Goal: Task Accomplishment & Management: Complete application form

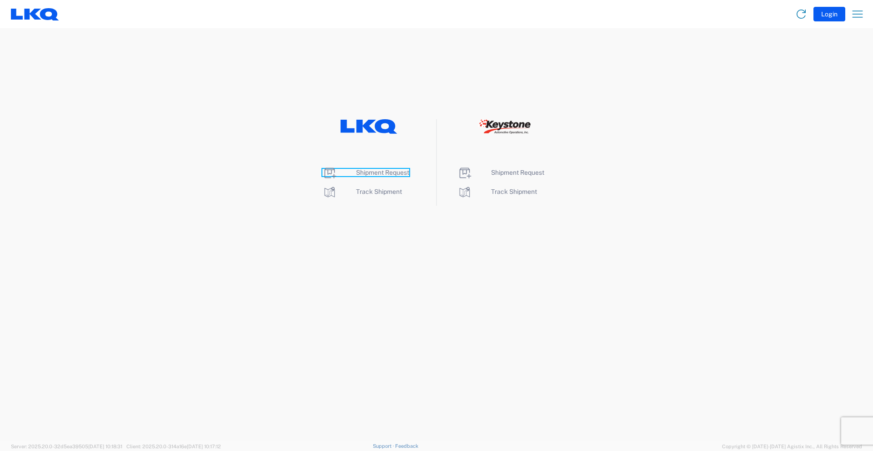
click at [378, 172] on span "Shipment Request" at bounding box center [382, 172] width 53 height 7
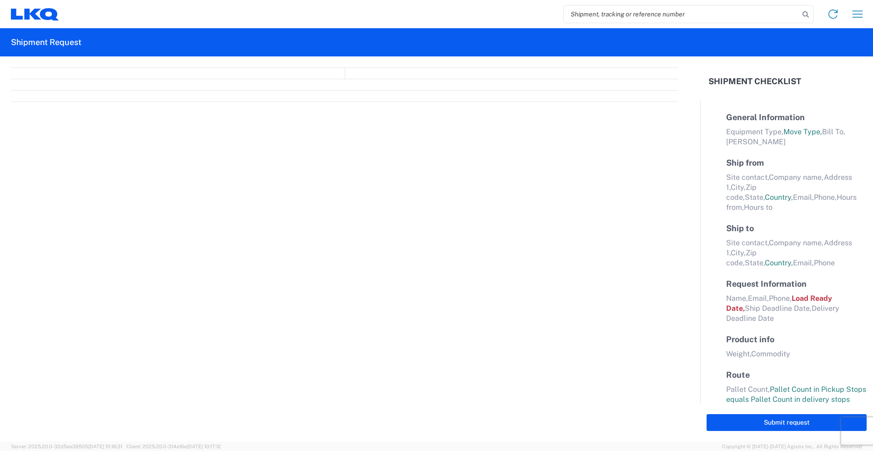
select select "FULL"
select select "LBS"
select select "IN"
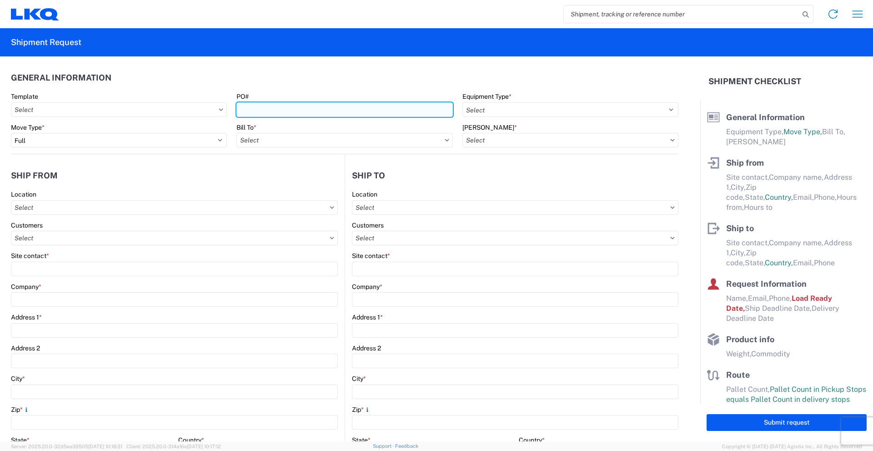
click at [300, 111] on input "PO#" at bounding box center [344, 109] width 216 height 15
type input "960-2207"
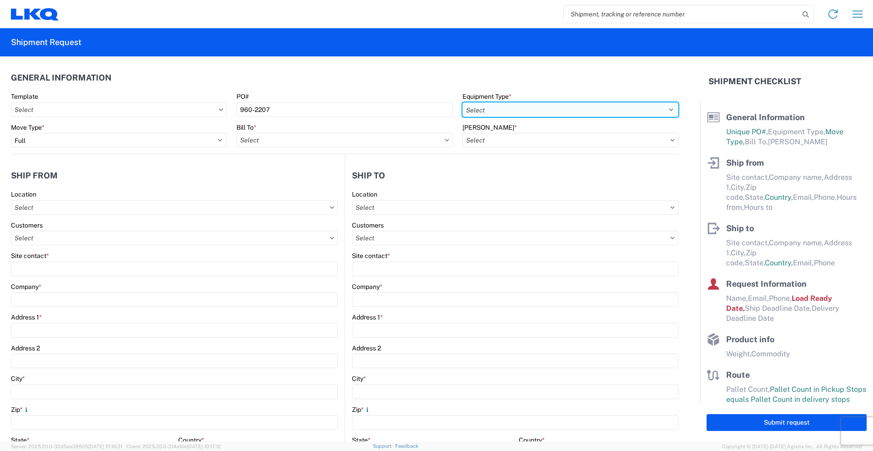
click at [523, 111] on select "Select 53’ Dry Van Flatbed Dropdeck (van) Lowboy (flatbed) Rail" at bounding box center [570, 109] width 216 height 15
select select "STDV"
click at [462, 102] on select "Select 53’ Dry Van Flatbed Dropdeck (van) Lowboy (flatbed) Rail" at bounding box center [570, 109] width 216 height 15
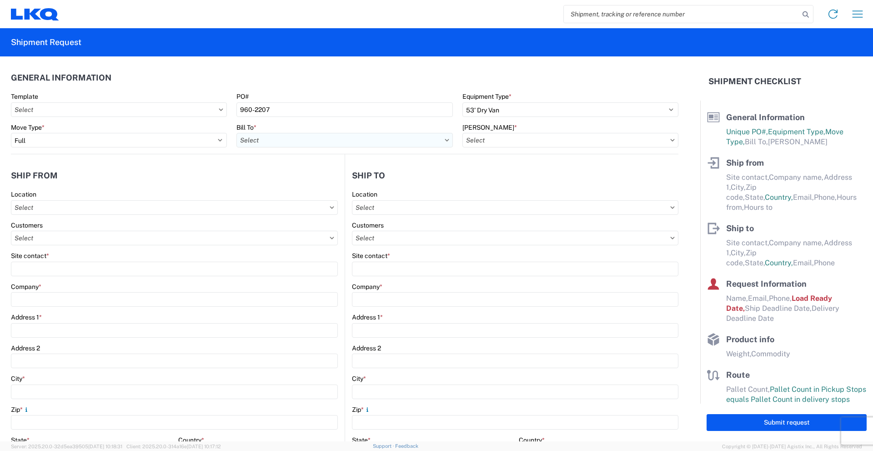
click at [322, 133] on input "text" at bounding box center [344, 140] width 216 height 15
type input "1760"
click at [316, 184] on div "1760 - LKQ Best Core" at bounding box center [315, 180] width 159 height 15
type input "1760 - LKQ Best Core"
click at [521, 142] on input "text" at bounding box center [570, 140] width 216 height 15
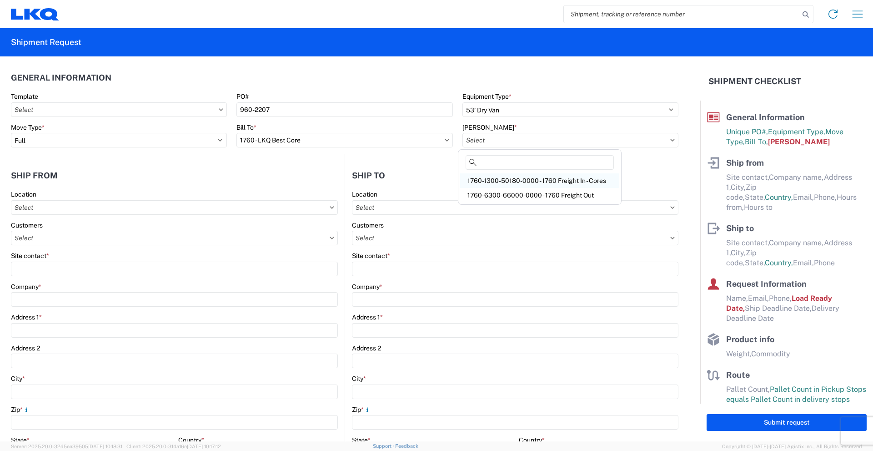
drag, startPoint x: 511, startPoint y: 182, endPoint x: 486, endPoint y: 185, distance: 25.6
click at [511, 182] on div "1760-1300-50180-0000 - 1760 Freight In - Cores" at bounding box center [539, 180] width 159 height 15
type input "1760-1300-50180-0000 - 1760 Freight In - Cores"
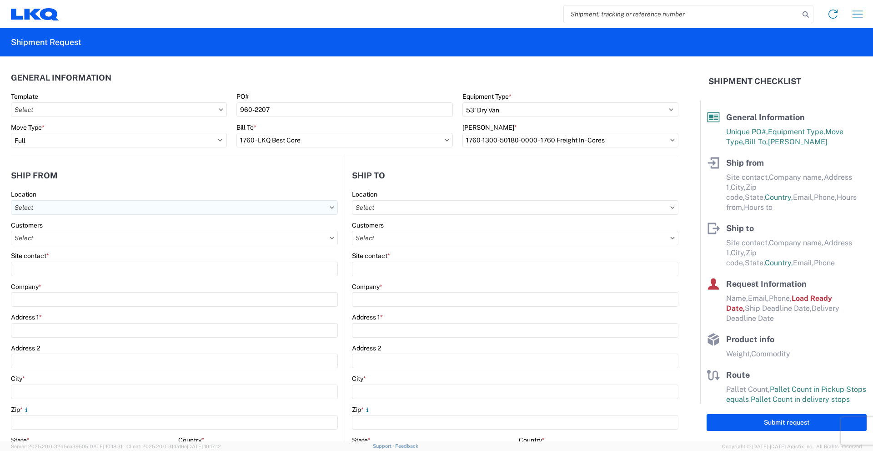
click at [158, 209] on input "text" at bounding box center [174, 207] width 327 height 15
type input "7160"
click at [115, 251] on div "7160 - Lecavalier - Saint-SophieQC" at bounding box center [92, 248] width 159 height 15
type input "7160 - Lecavalier - Saint-SophieQC"
type input "LKQ Corporation"
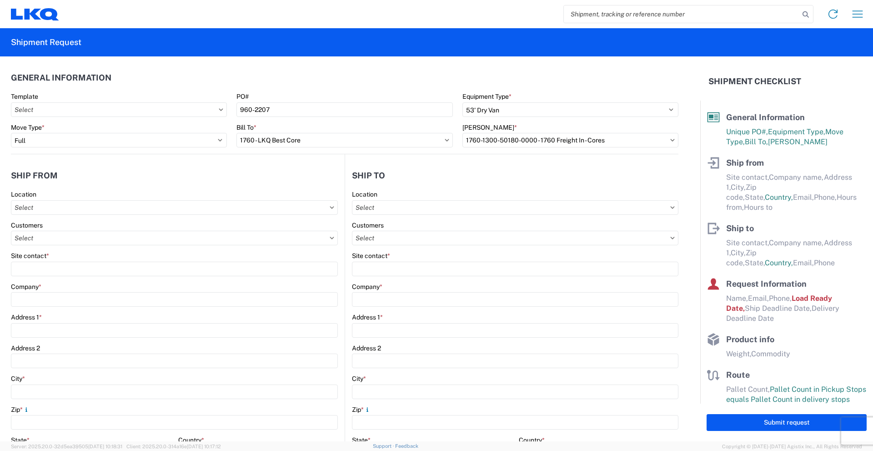
type input "2925 Boul Sainte-Sophie"
type input "Sainte-Sophie"
type input "J5J1L1"
select select
select select "CA"
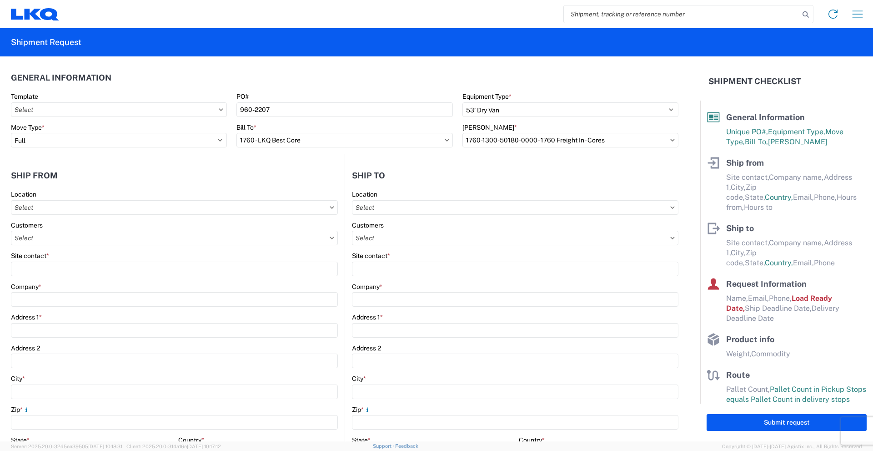
type input "07:30"
type input "14:30"
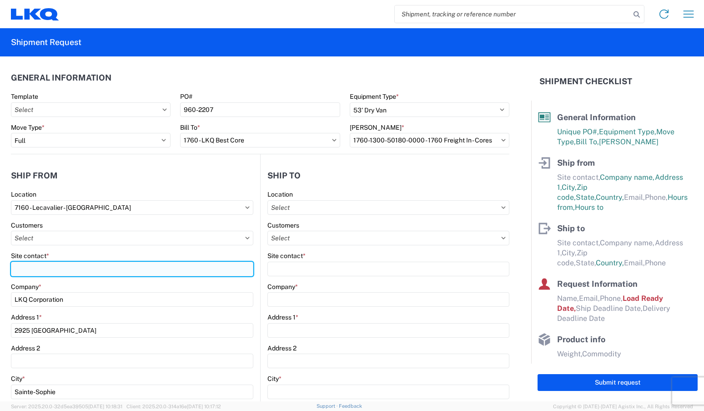
drag, startPoint x: 50, startPoint y: 266, endPoint x: 43, endPoint y: 266, distance: 6.8
click at [49, 266] on input "Site contact *" at bounding box center [132, 268] width 242 height 15
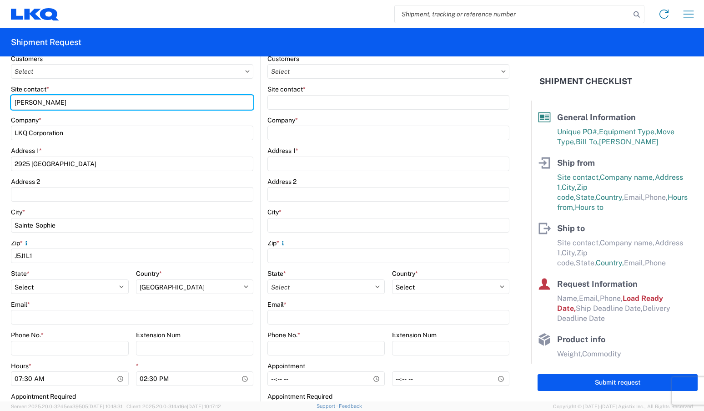
scroll to position [227, 0]
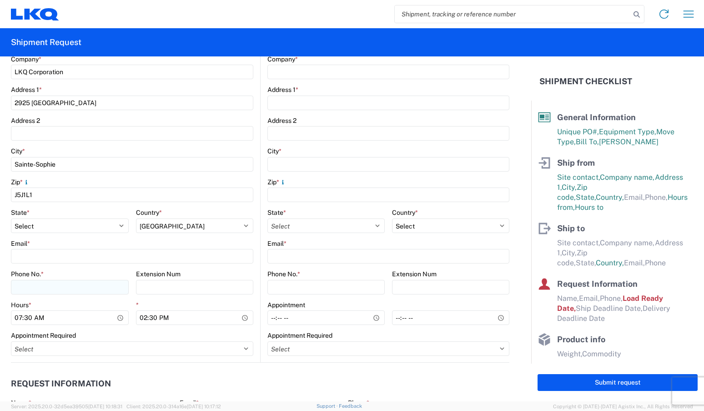
type input "SAMANTA"
click at [61, 287] on input "Phone No. *" at bounding box center [70, 287] width 118 height 15
type input "450-436-2441"
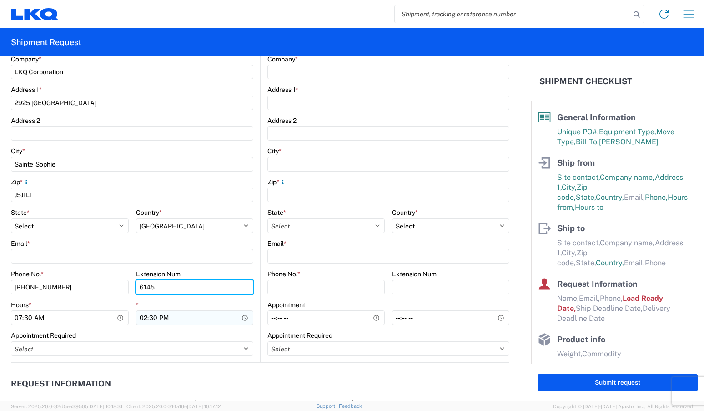
type input "6145"
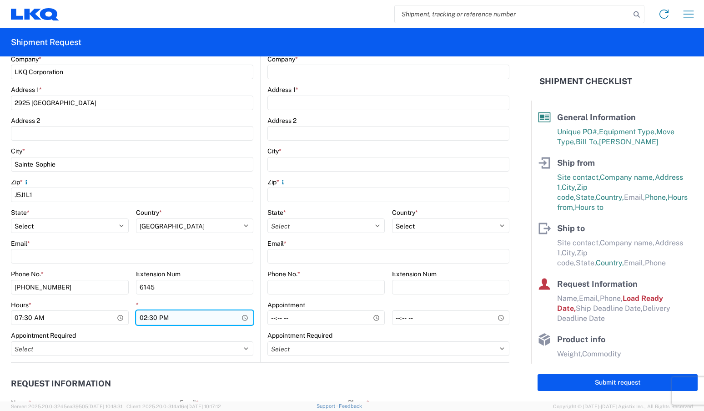
click at [140, 315] on input "14:30" at bounding box center [195, 317] width 118 height 15
type input "13:30"
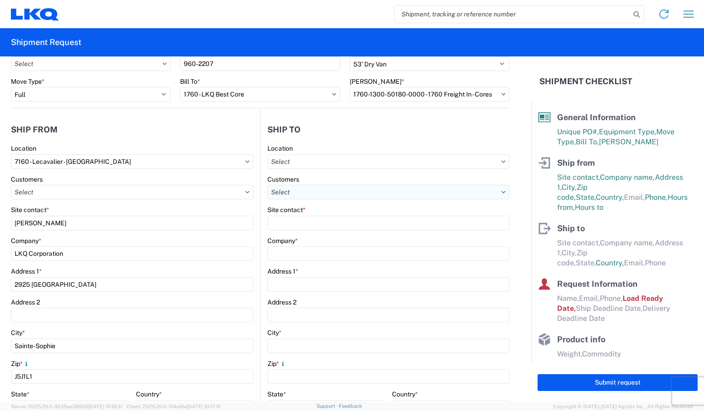
scroll to position [45, 0]
click at [343, 165] on input "text" at bounding box center [388, 162] width 242 height 15
type input "1760"
click at [341, 198] on div "1760 - LKQ Best Core" at bounding box center [345, 202] width 159 height 15
type input "1760 - LKQ Best Core"
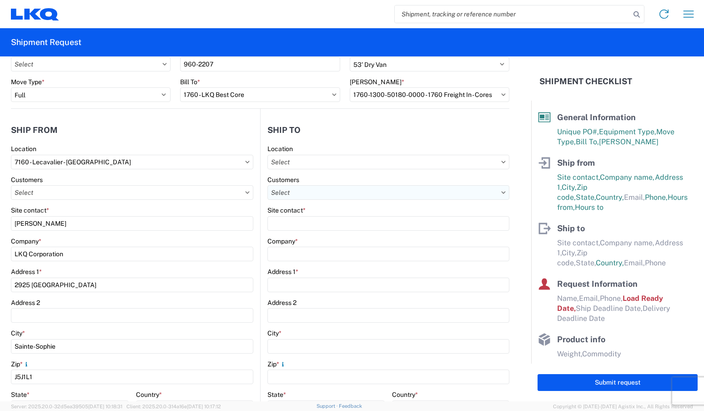
type input "LKQ Corporation"
type input "1710 W Mount Houston Rd"
type input "Houston"
type input "77038"
select select "US"
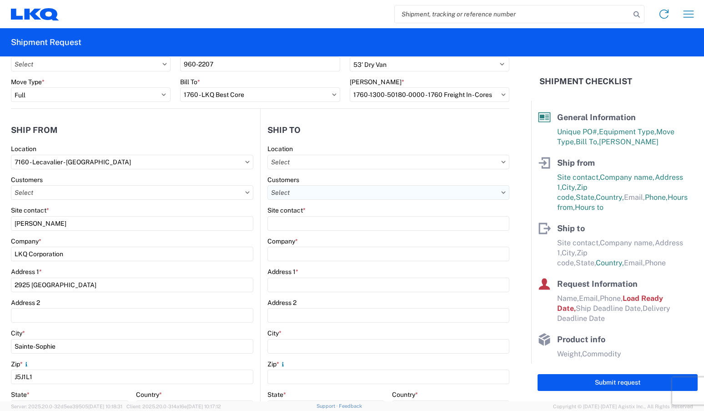
type input "281-886-1028"
select select "TX"
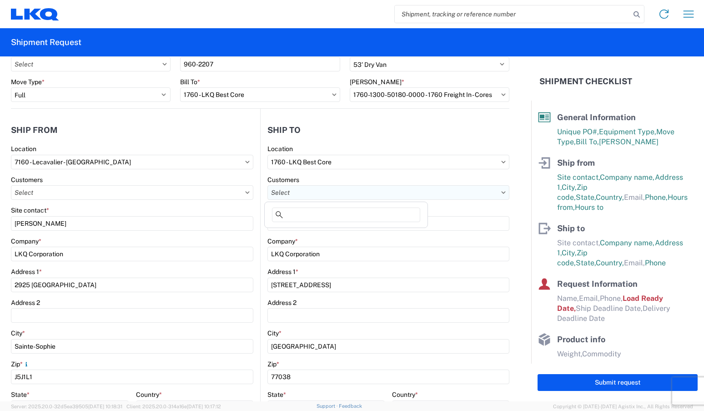
click at [338, 193] on input "text" at bounding box center [388, 192] width 242 height 15
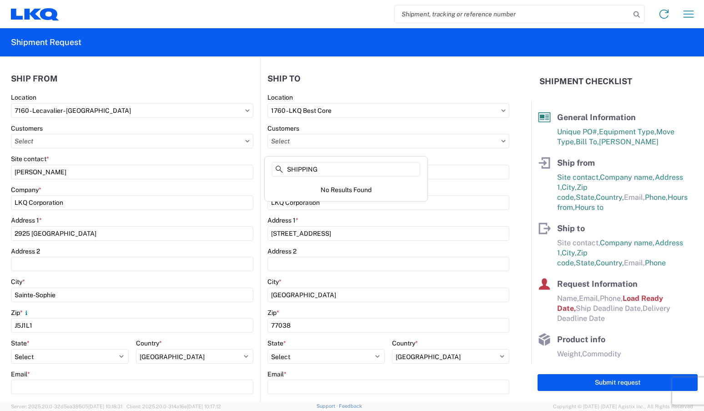
scroll to position [91, 0]
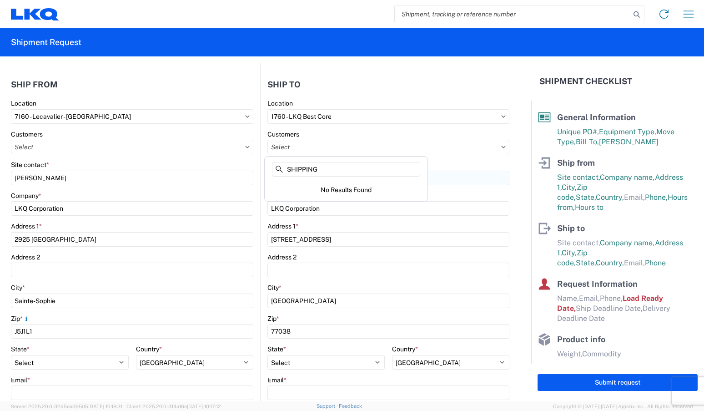
type input "SHIPPING"
click at [475, 178] on input "Site contact *" at bounding box center [388, 178] width 242 height 15
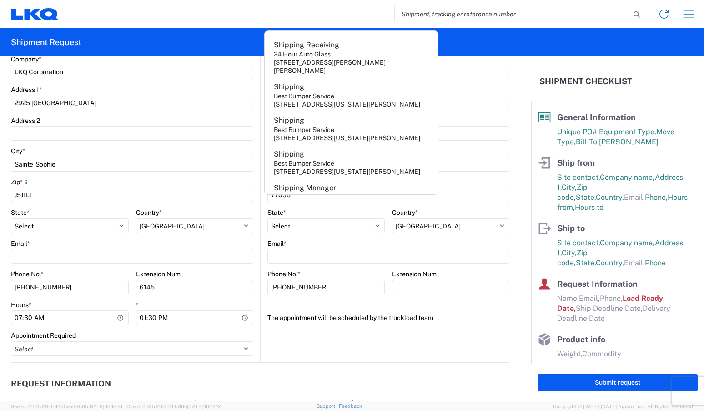
scroll to position [273, 0]
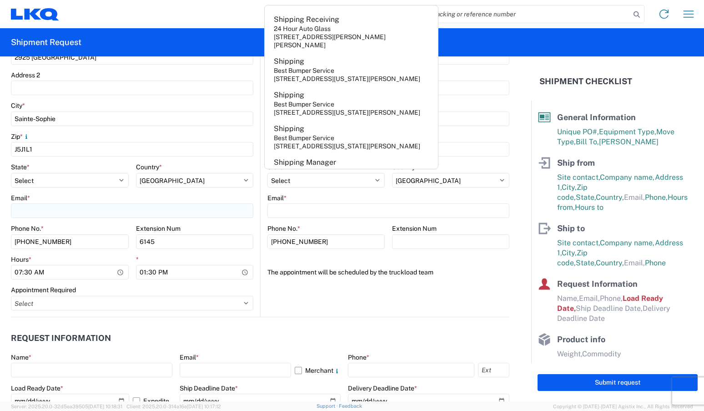
type input "SHIPPING"
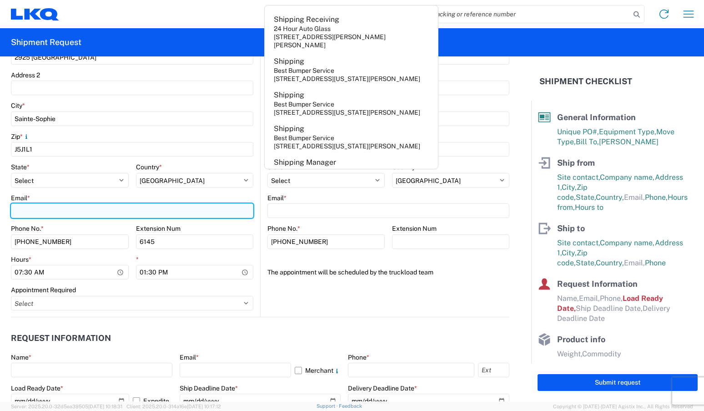
click at [81, 207] on input "Email *" at bounding box center [132, 210] width 242 height 15
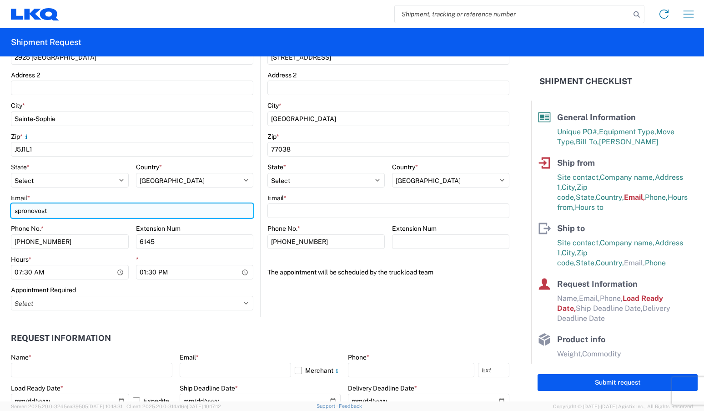
type input "spronovost@lkqcorp.com"
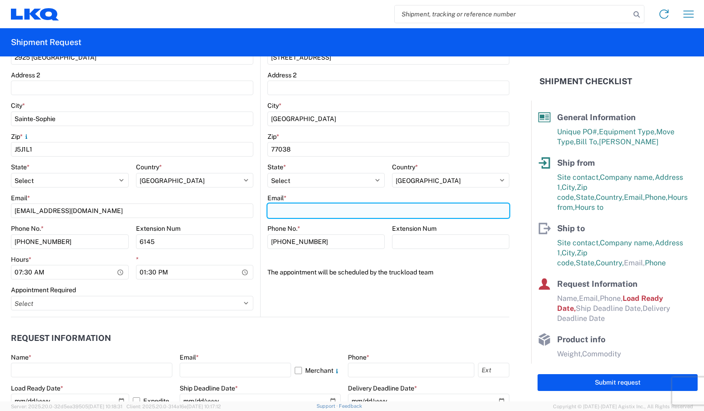
click at [370, 208] on input "Email *" at bounding box center [388, 210] width 242 height 15
type input "spronovost@lkqcorp.com"
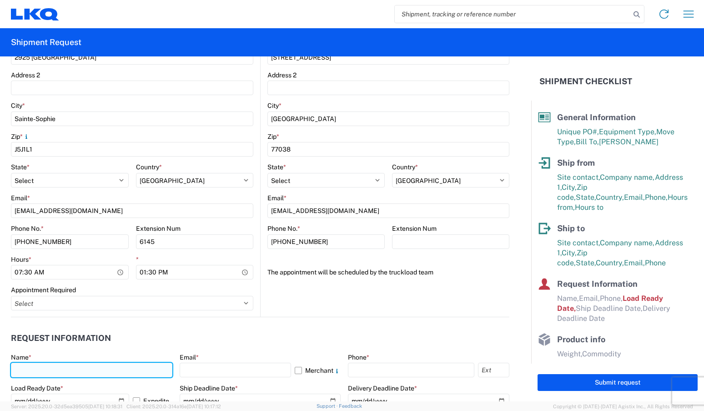
click at [65, 373] on input "text" at bounding box center [91, 369] width 161 height 15
type input "samanta"
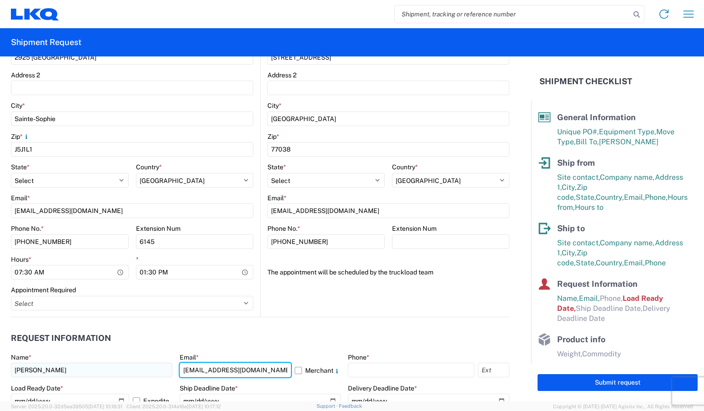
type input "spronovost@lkqcorp.com"
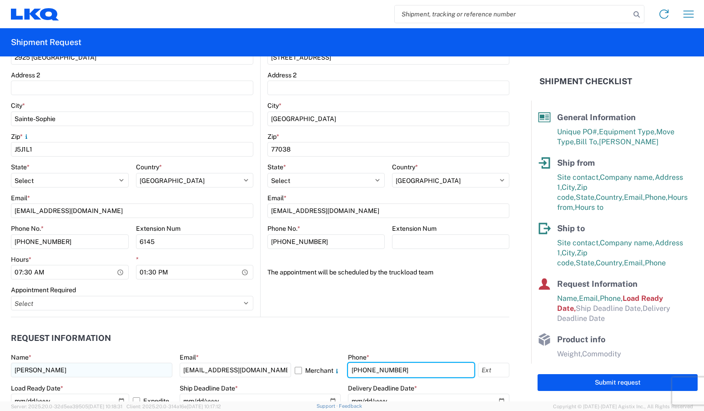
type input "450-436-2441"
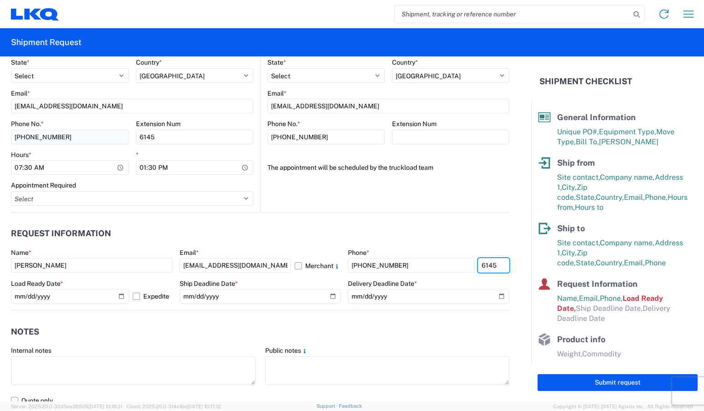
scroll to position [409, 0]
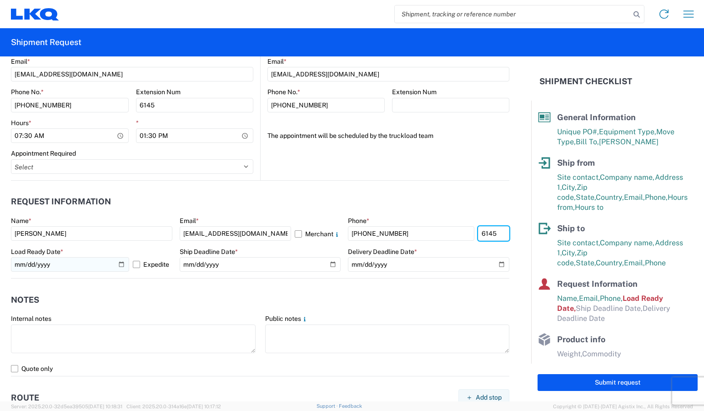
type input "6145"
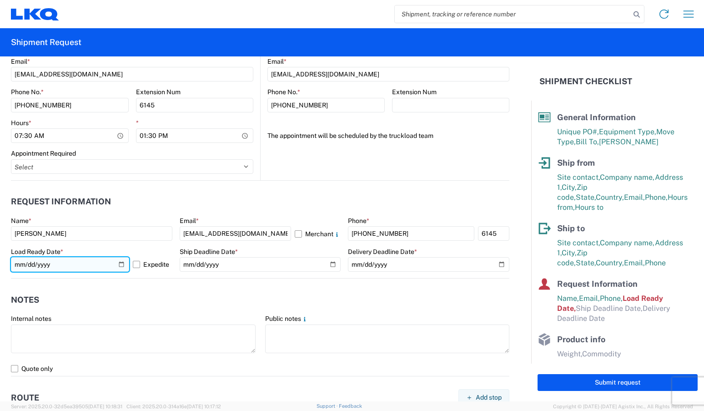
click at [121, 265] on input "2025-10-10" at bounding box center [70, 264] width 118 height 15
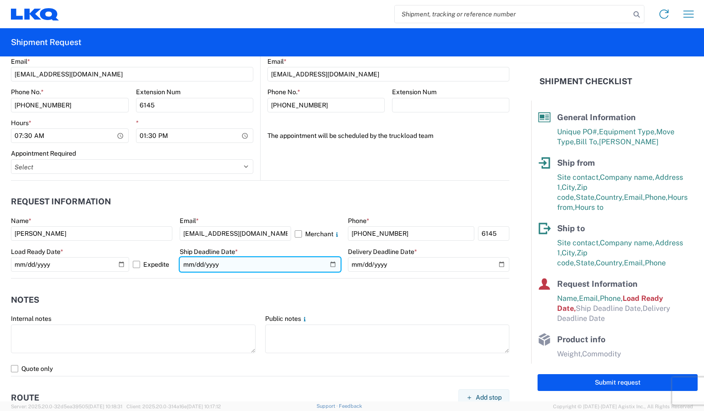
click at [330, 263] on input "date" at bounding box center [260, 264] width 161 height 15
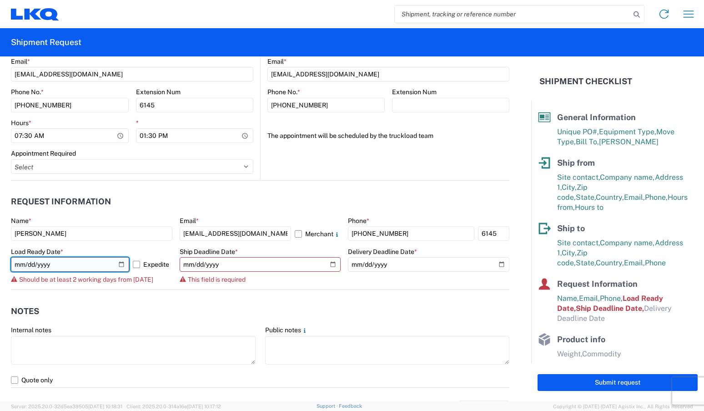
click at [125, 261] on input "2025-10-09" at bounding box center [70, 264] width 118 height 15
click at [120, 260] on input "2025-10-09" at bounding box center [70, 264] width 118 height 15
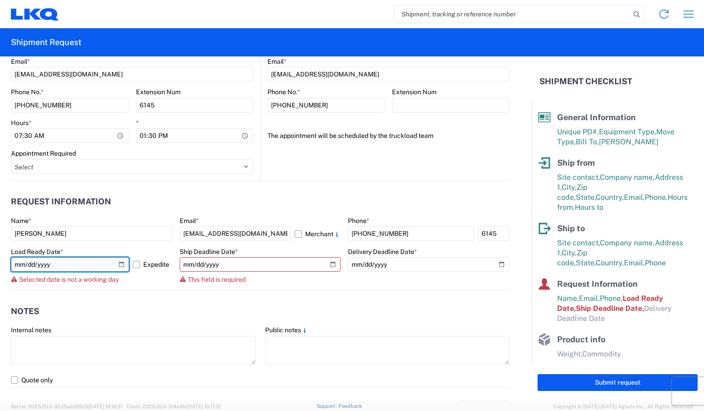
click at [124, 264] on input "2025-10-13" at bounding box center [70, 264] width 118 height 15
type input "2025-10-14"
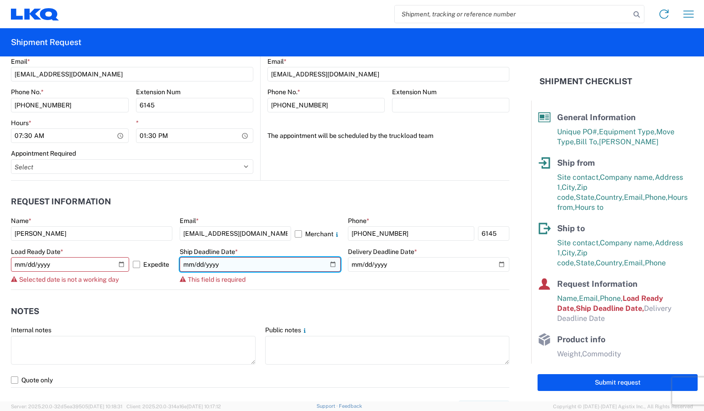
click at [327, 264] on input "date" at bounding box center [260, 264] width 161 height 15
type input "2025-10-15"
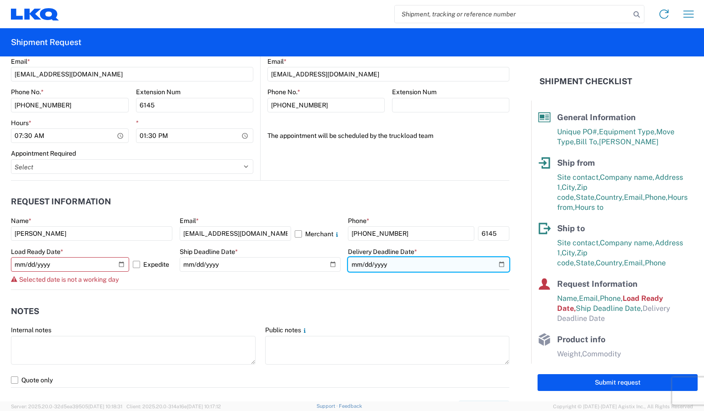
click at [495, 265] on input "date" at bounding box center [428, 264] width 161 height 15
type input "2025-10-16"
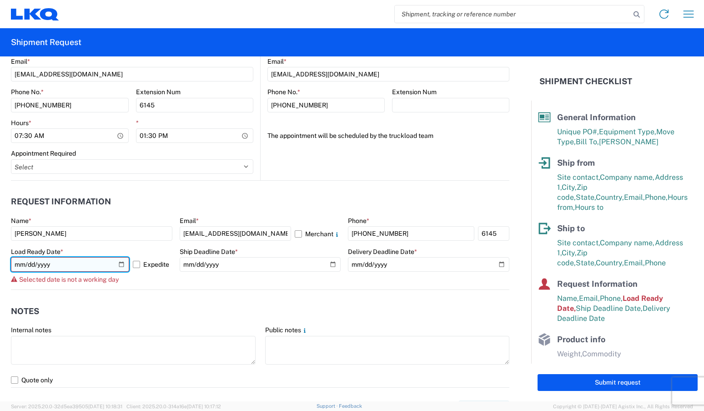
click at [117, 261] on input "2025-10-14" at bounding box center [70, 264] width 118 height 15
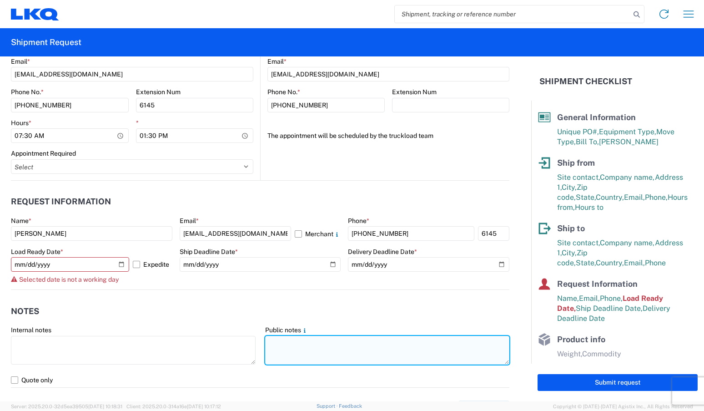
click at [280, 338] on textarea at bounding box center [387, 350] width 245 height 29
type textarea "please respect pick up hours"
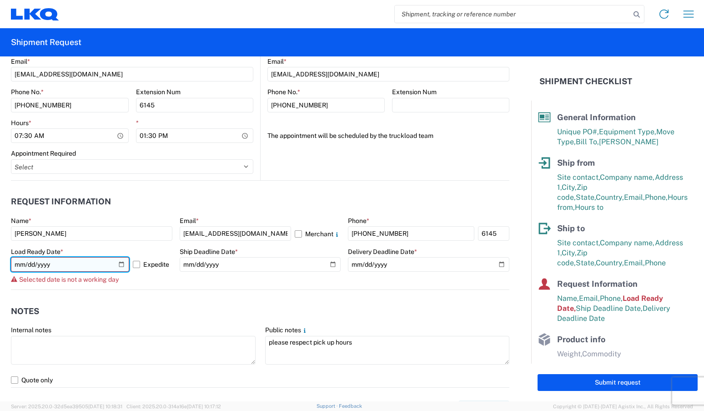
click at [121, 264] on input "2025-10-14" at bounding box center [70, 264] width 118 height 15
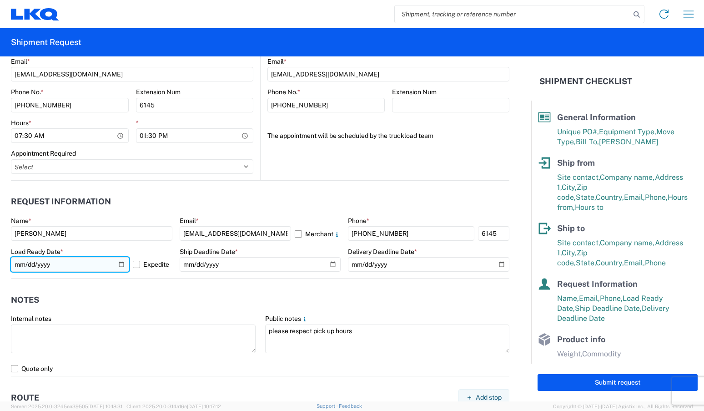
click at [122, 264] on input "2025-10-15" at bounding box center [70, 264] width 118 height 15
type input "2025-10-14"
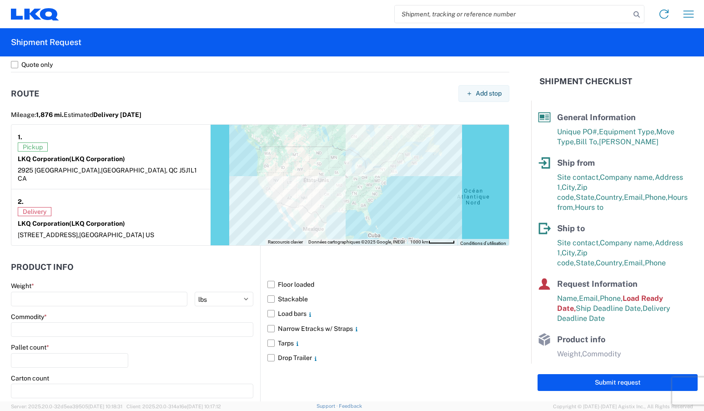
scroll to position [773, 0]
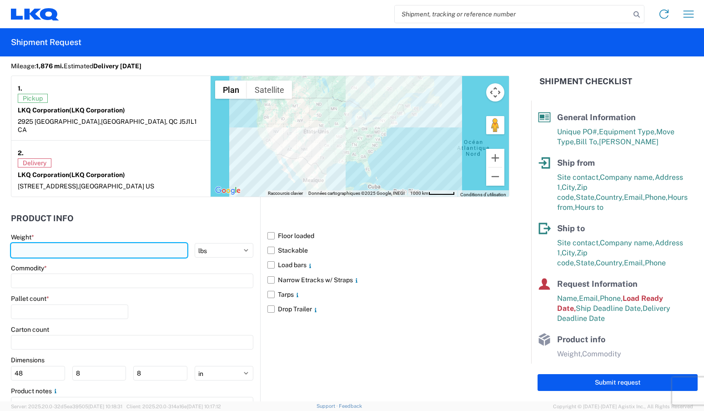
click at [78, 243] on input "number" at bounding box center [99, 250] width 176 height 15
type input "6"
type input "39610"
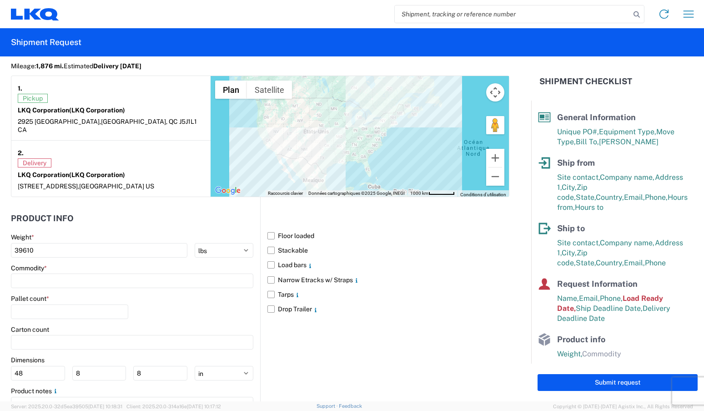
click at [56, 265] on div "Commodity *" at bounding box center [132, 276] width 242 height 25
click at [63, 273] on input at bounding box center [132, 280] width 242 height 15
type input "misc"
click at [93, 314] on div "Miscellaneous (alt, comp, conv, etc)" at bounding box center [92, 313] width 159 height 15
type input "Miscellaneous (alt, comp, conv, etc)"
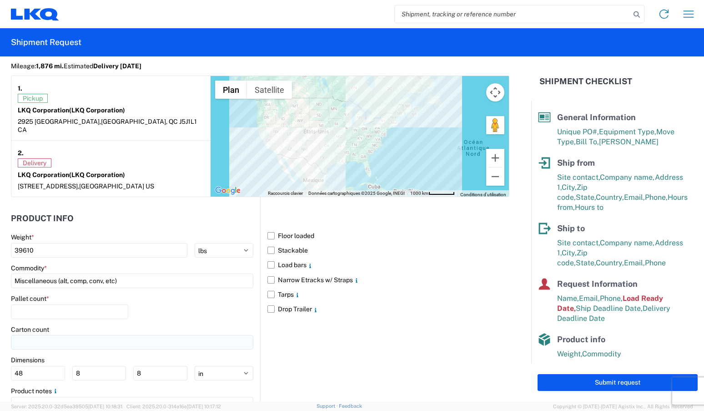
scroll to position [812, 0]
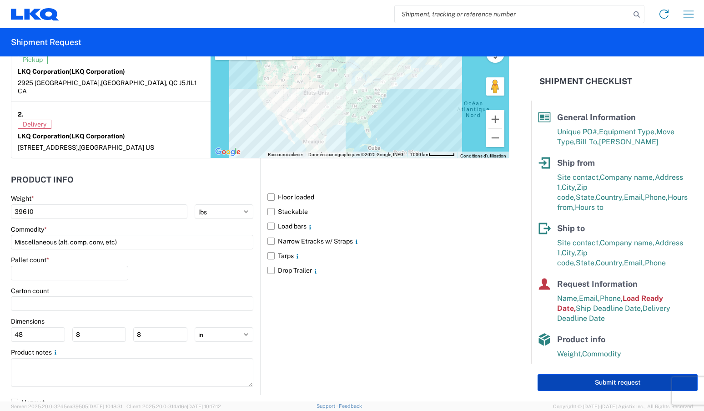
click at [598, 384] on button "Submit request" at bounding box center [618, 382] width 160 height 17
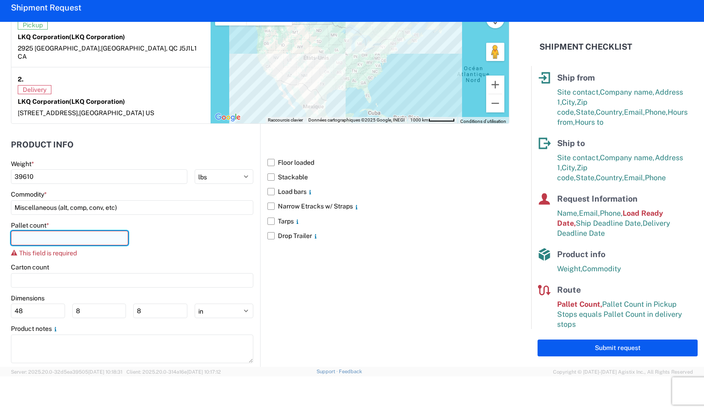
click at [58, 231] on input "number" at bounding box center [69, 238] width 117 height 15
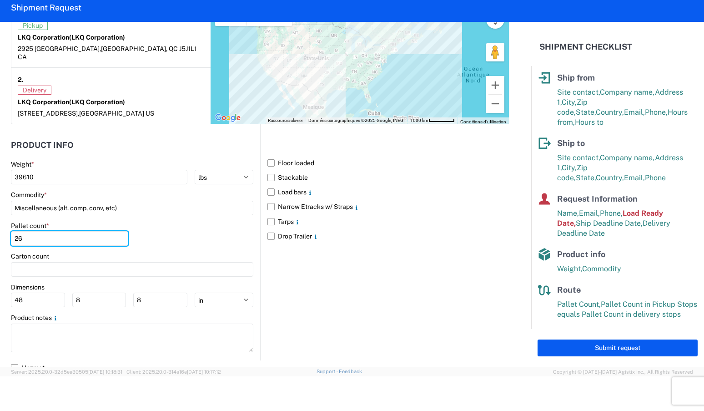
type input "26"
click at [580, 357] on div "Submit request" at bounding box center [617, 348] width 173 height 38
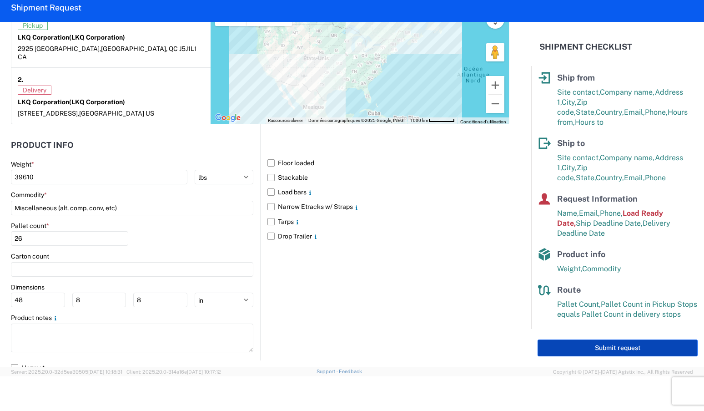
click at [575, 353] on button "Submit request" at bounding box center [618, 347] width 160 height 17
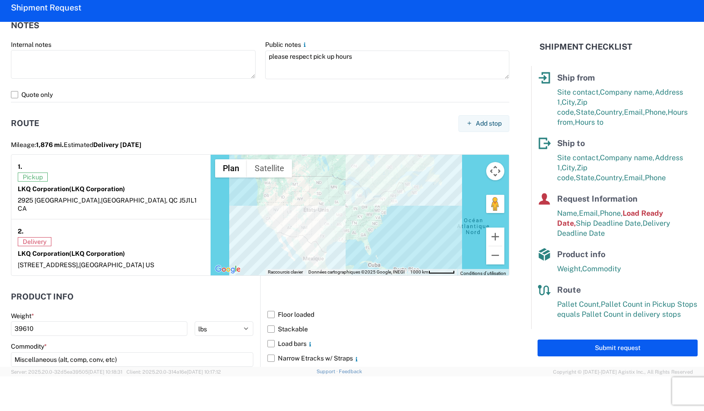
scroll to position [538, 0]
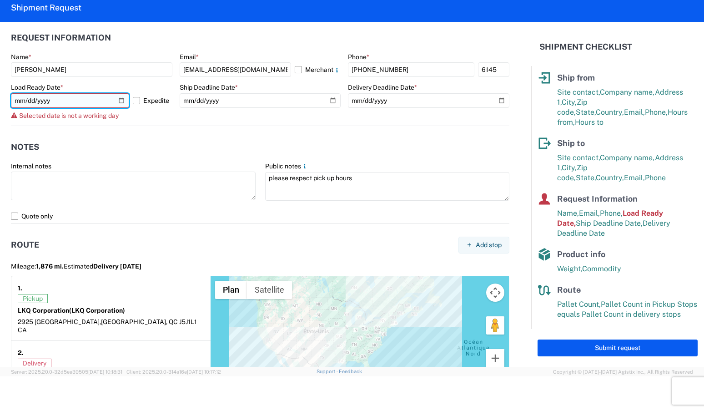
click at [122, 99] on input "2025-10-14" at bounding box center [70, 100] width 118 height 15
click at [121, 95] on input "2025-10-13" at bounding box center [70, 100] width 118 height 15
click at [121, 99] on input "2025-10-13" at bounding box center [70, 100] width 118 height 15
click at [121, 100] on input "2025-10-14" at bounding box center [70, 100] width 118 height 15
type input "2025-10-15"
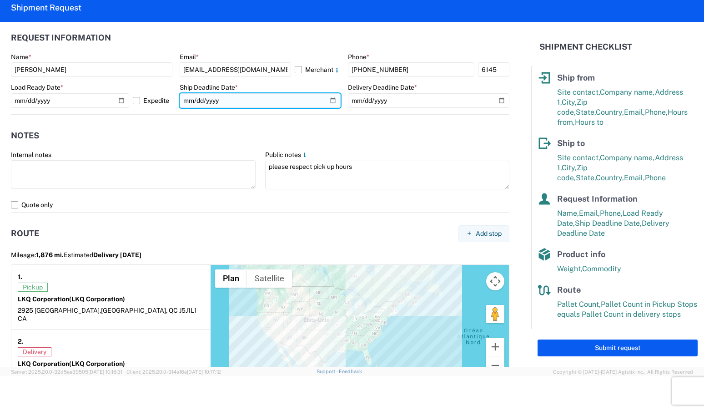
click at [328, 101] on input "2025-10-15" at bounding box center [260, 100] width 161 height 15
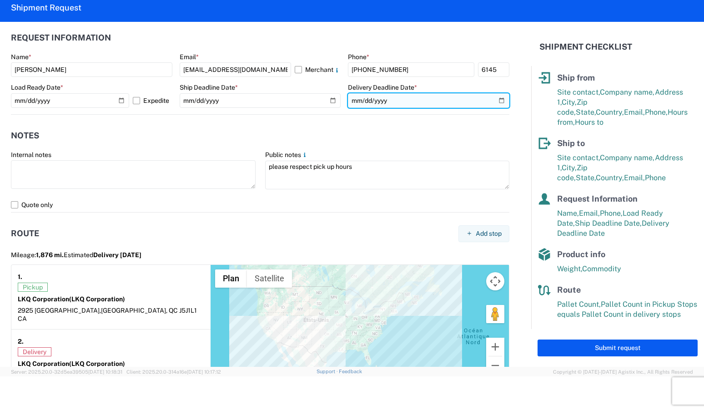
click at [494, 99] on input "2025-10-16" at bounding box center [428, 100] width 161 height 15
click at [286, 109] on agx-form-control-wrapper-v2 "Ship Deadline Date * 2025-10-16" at bounding box center [260, 98] width 161 height 31
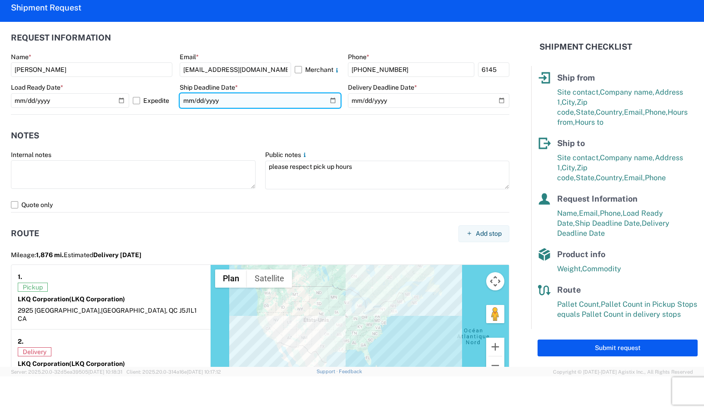
click at [329, 103] on input "2025-10-16" at bounding box center [260, 100] width 161 height 15
type input "2025-10-15"
click at [330, 118] on agx-notes "Notes Internal notes Public notes please respect pick up hours Quote only" at bounding box center [260, 164] width 498 height 98
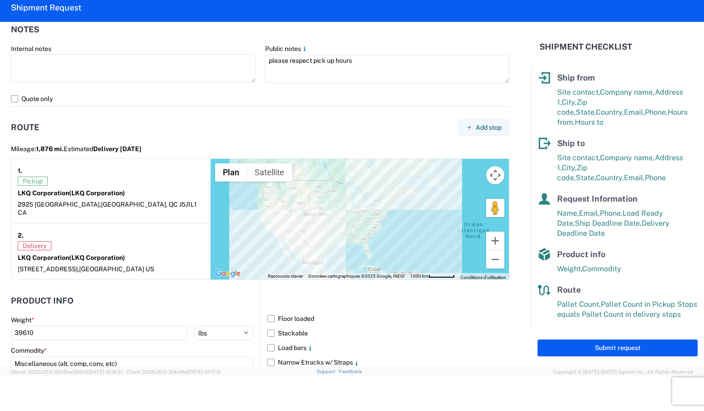
scroll to position [800, 0]
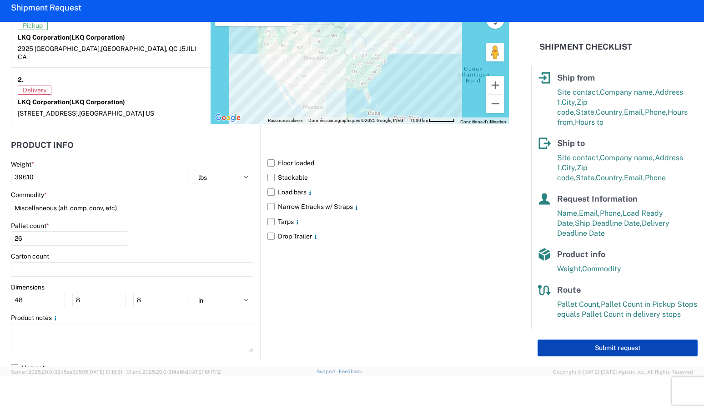
click at [558, 344] on button "Submit request" at bounding box center [618, 347] width 160 height 17
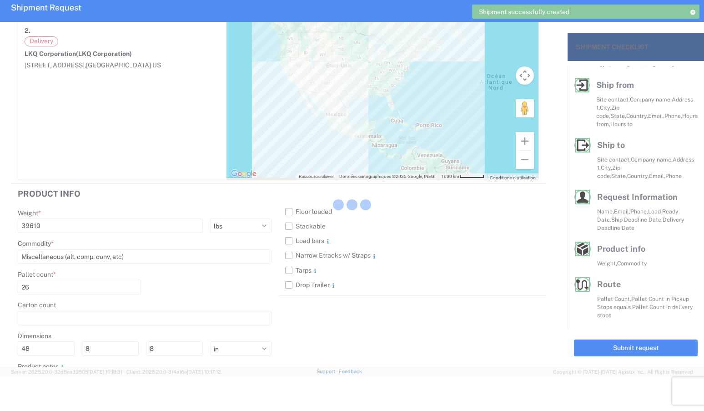
scroll to position [42, 0]
